Goal: Task Accomplishment & Management: Use online tool/utility

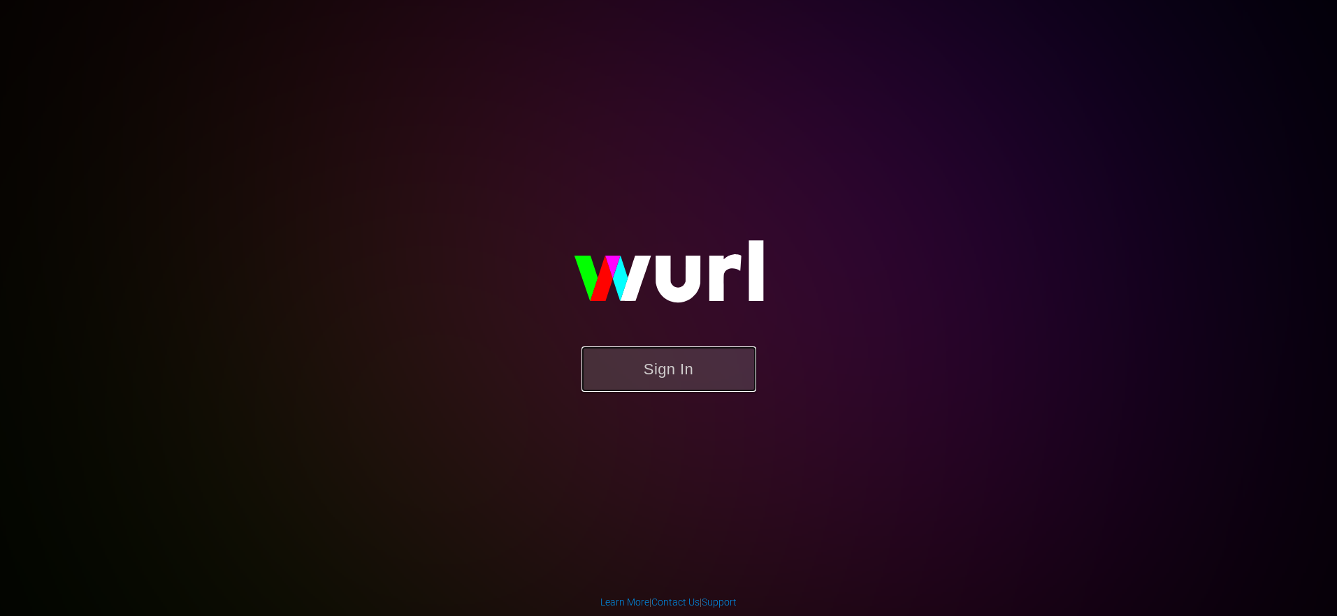
click at [644, 377] on button "Sign In" at bounding box center [668, 369] width 175 height 45
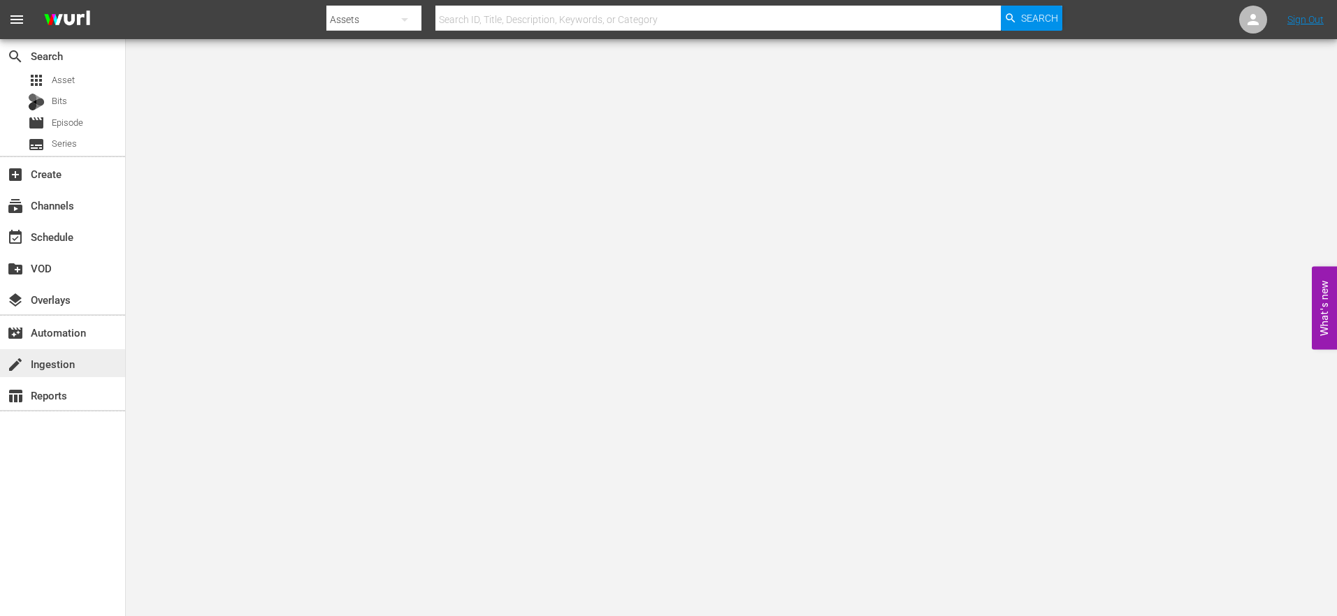
click at [79, 363] on div "create Ingestion" at bounding box center [62, 363] width 125 height 28
